Goal: Task Accomplishment & Management: Manage account settings

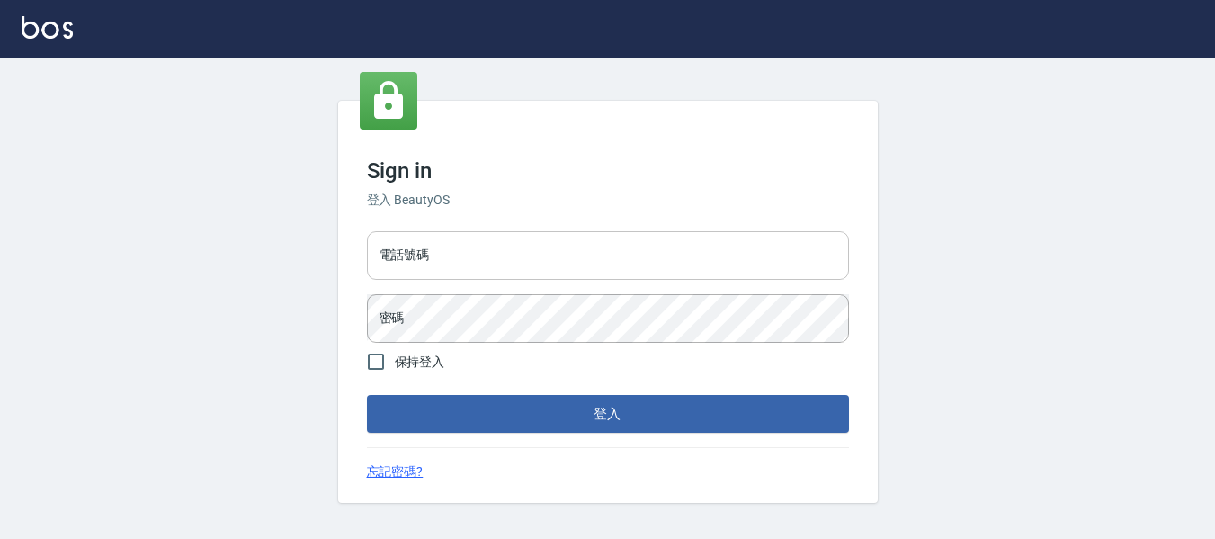
click at [433, 240] on input "電話號碼" at bounding box center [608, 255] width 482 height 49
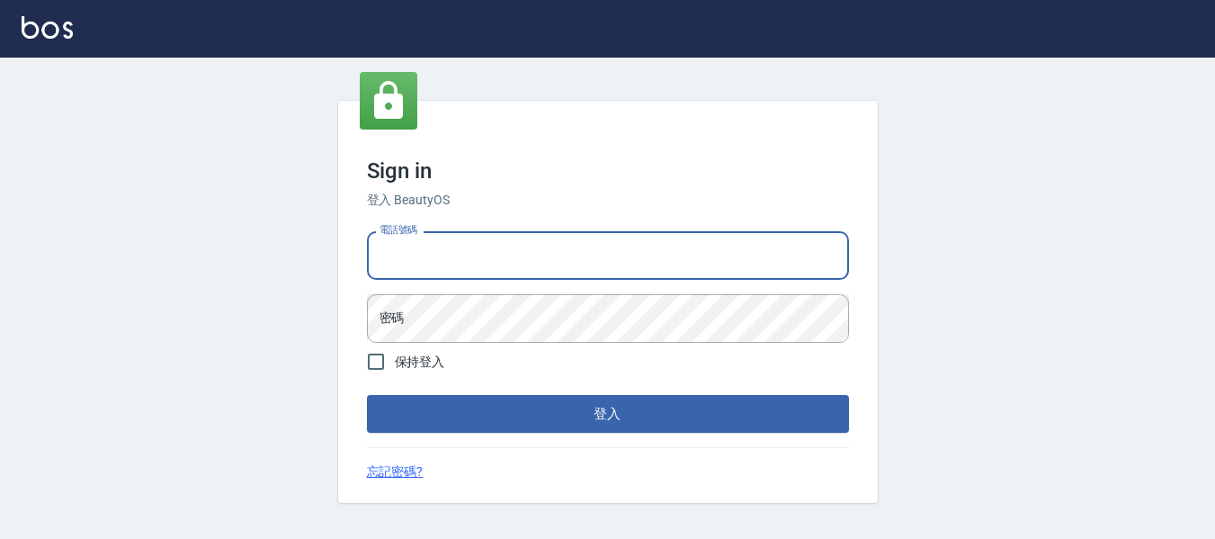
type input "82951313"
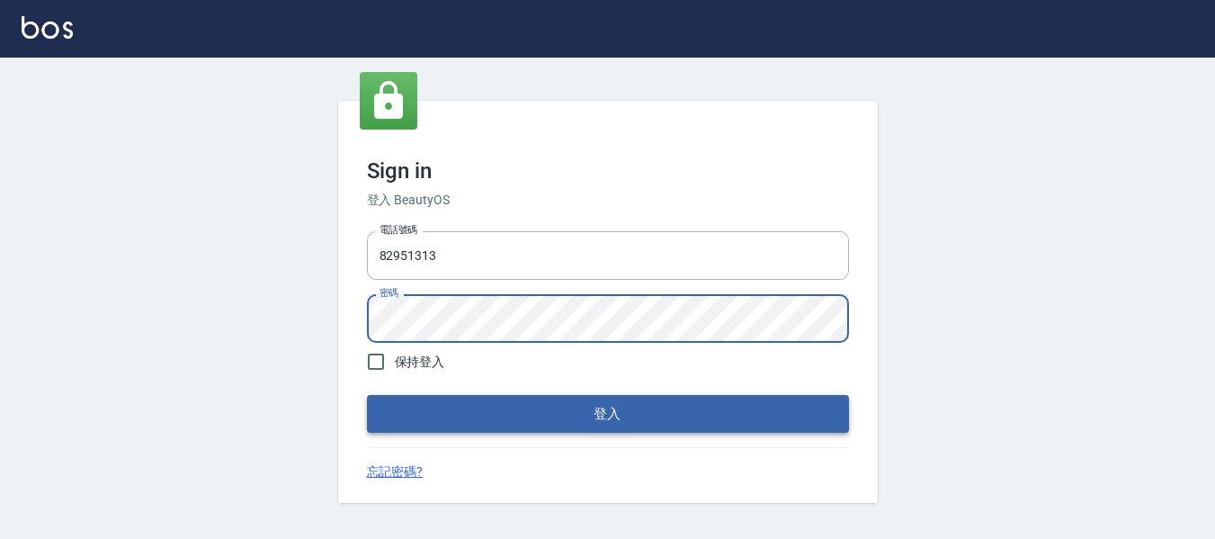
click at [690, 425] on button "登入" at bounding box center [608, 414] width 482 height 38
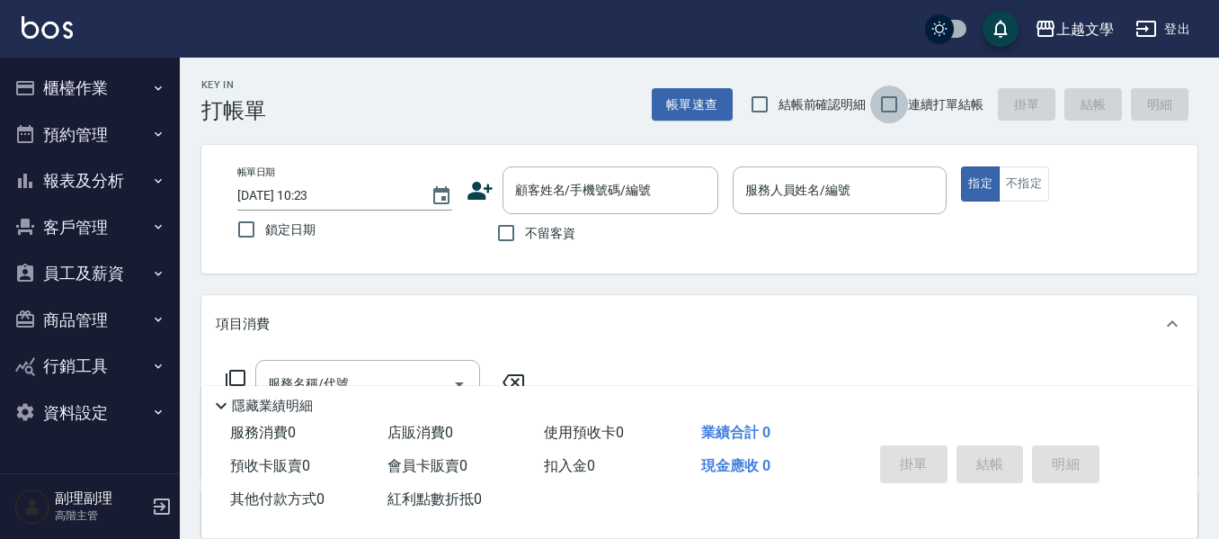
click at [895, 98] on input "連續打單結帳" at bounding box center [889, 104] width 38 height 38
checkbox input "true"
click at [501, 231] on input "不留客資" at bounding box center [506, 233] width 38 height 38
checkbox input "true"
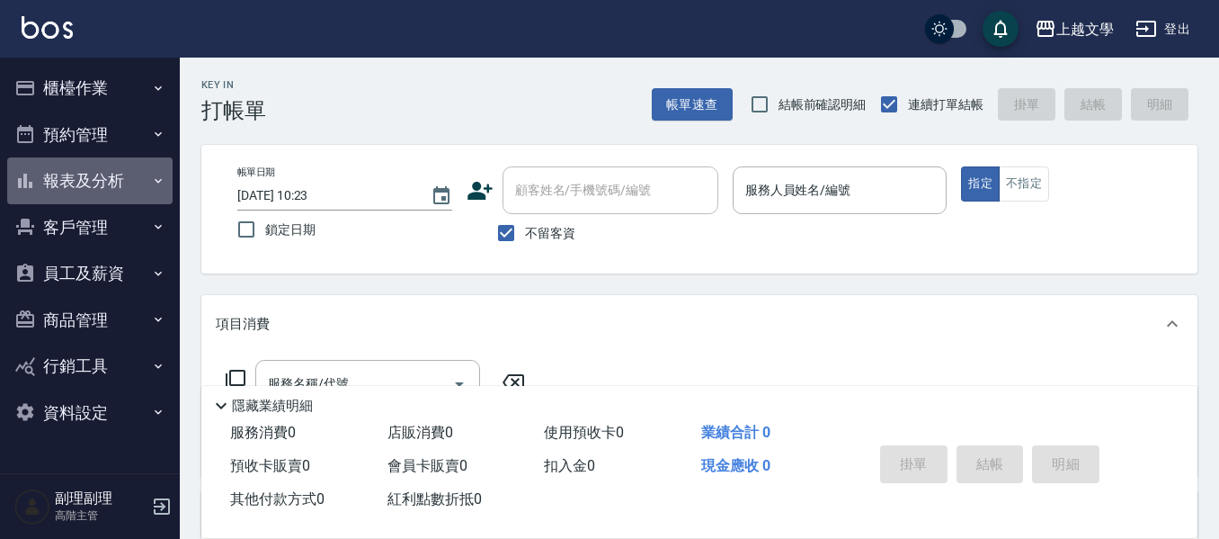
click at [115, 191] on button "報表及分析" at bounding box center [89, 180] width 165 height 47
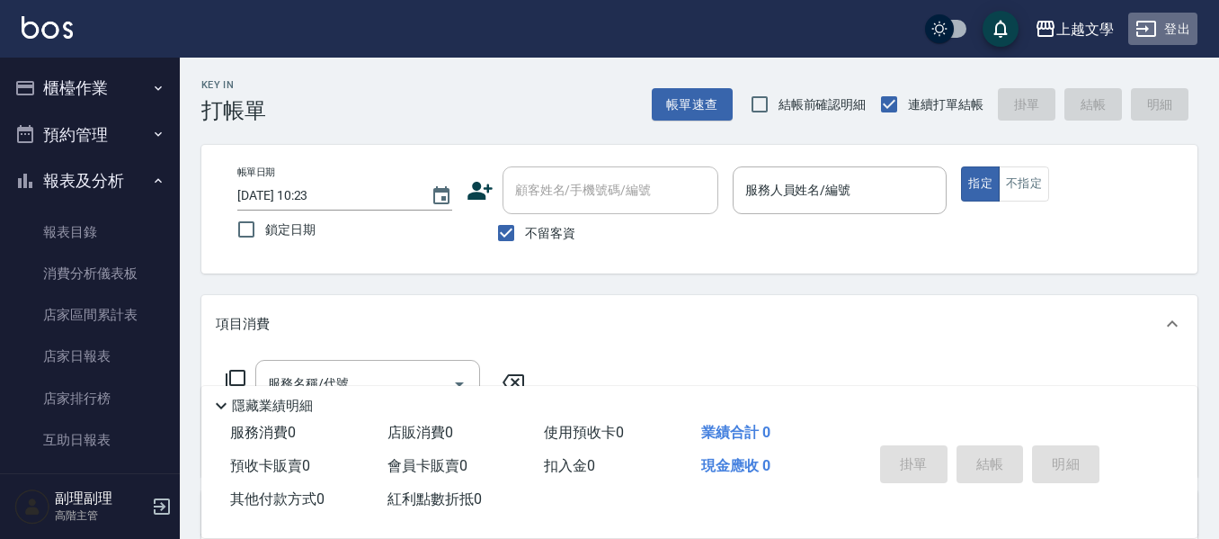
click at [1188, 30] on button "登出" at bounding box center [1162, 29] width 69 height 33
